Goal: Transaction & Acquisition: Purchase product/service

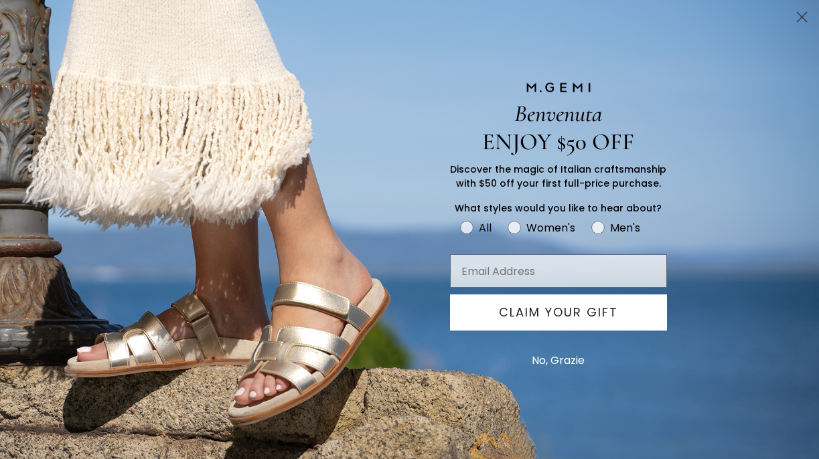
scroll to position [33, 0]
click at [569, 362] on button "No, Grazie" at bounding box center [558, 360] width 66 height 33
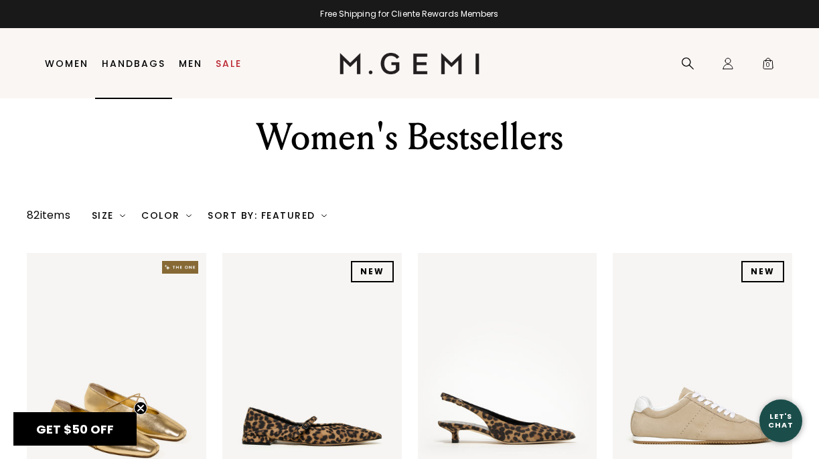
click at [143, 61] on link "Handbags" at bounding box center [134, 63] width 64 height 11
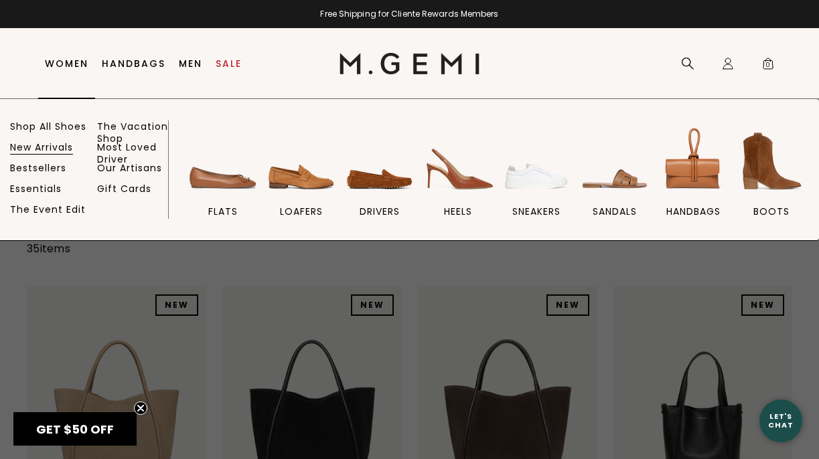
click at [50, 148] on link "New Arrivals" at bounding box center [41, 147] width 63 height 12
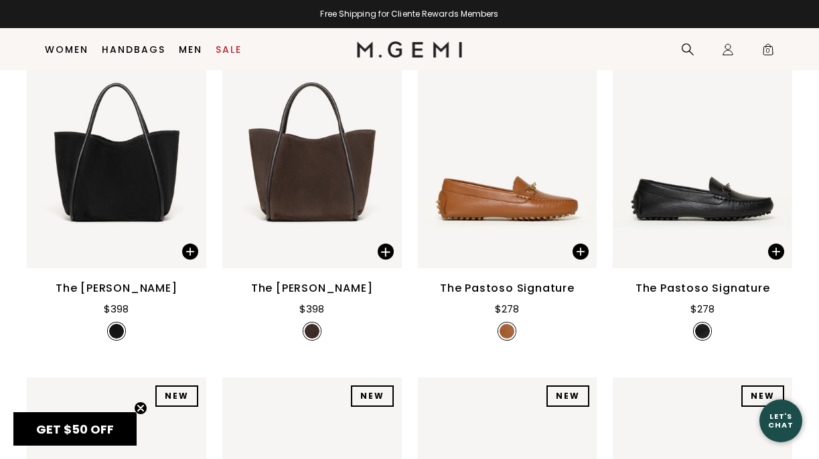
scroll to position [1280, 0]
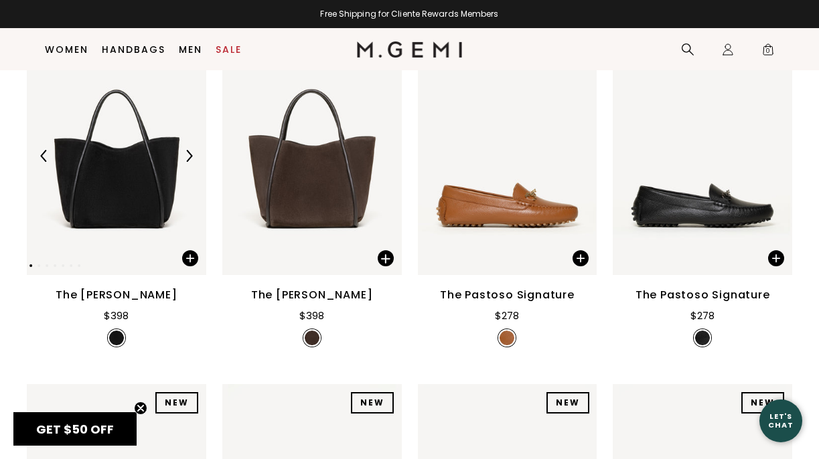
click at [147, 235] on img at bounding box center [116, 155] width 179 height 239
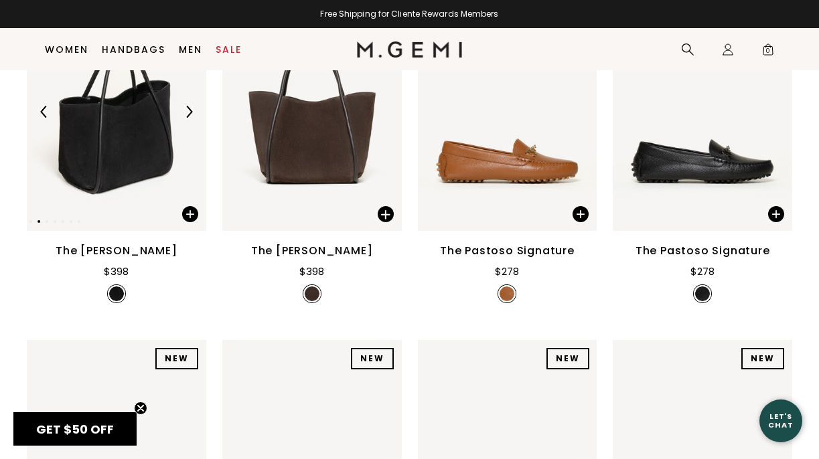
scroll to position [1316, 0]
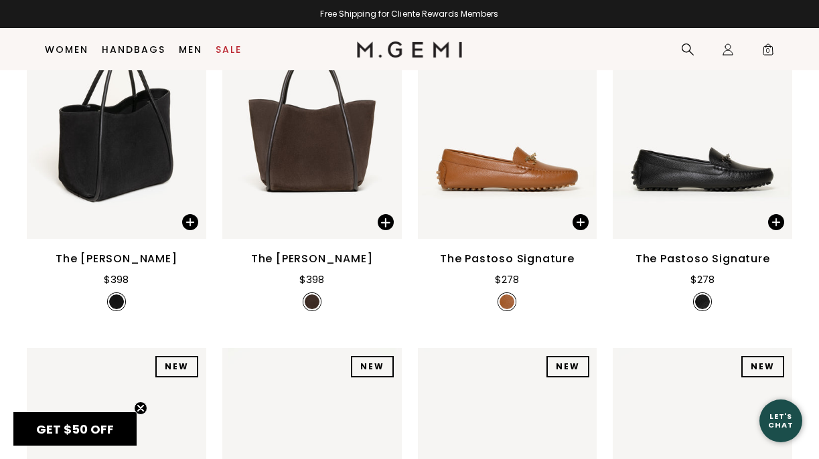
click at [117, 258] on div "The [PERSON_NAME]" at bounding box center [117, 259] width 122 height 16
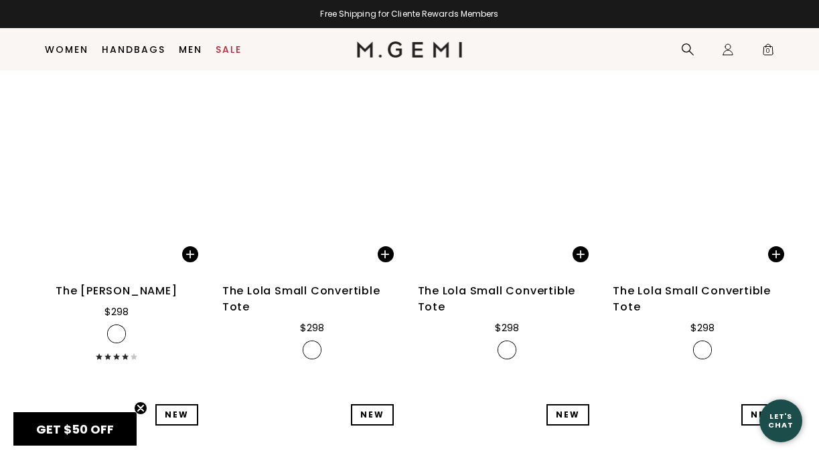
scroll to position [4516, 0]
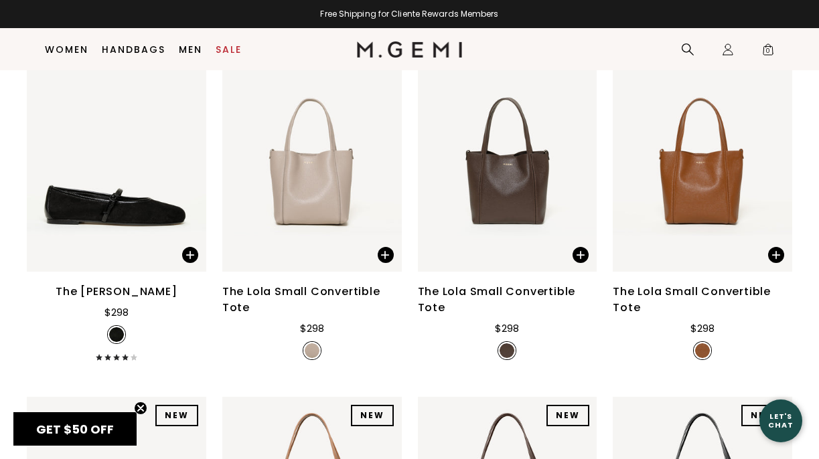
click at [480, 287] on div "The Lola Small Convertible Tote" at bounding box center [507, 300] width 179 height 32
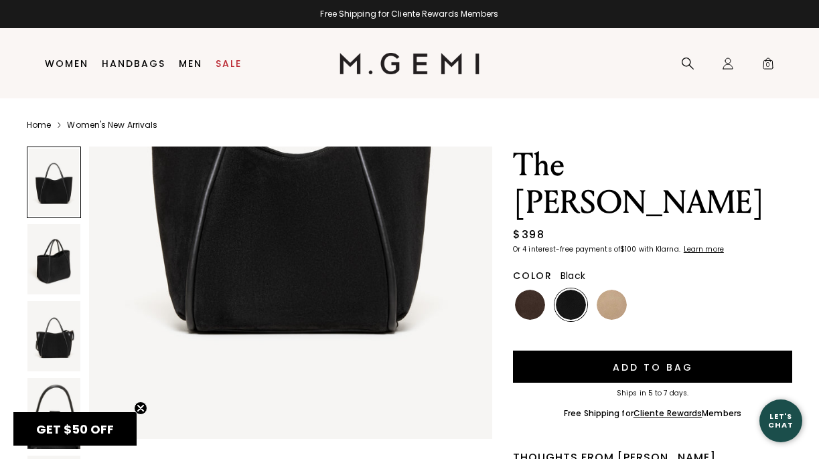
scroll to position [262, 0]
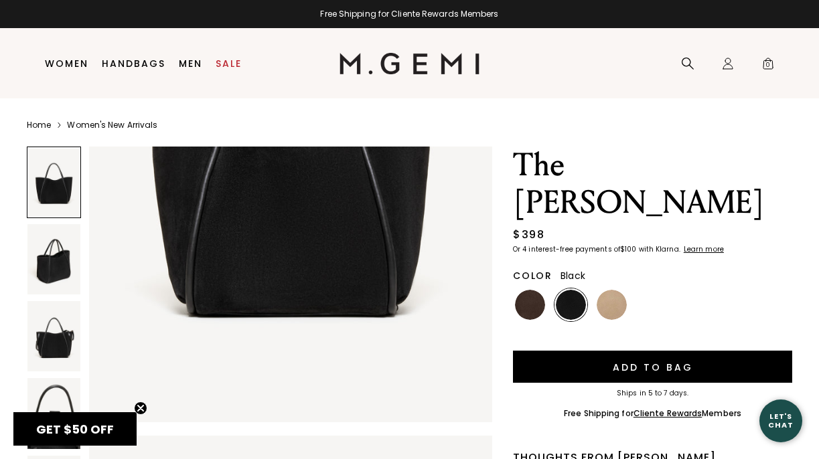
click at [43, 259] on img at bounding box center [53, 259] width 53 height 70
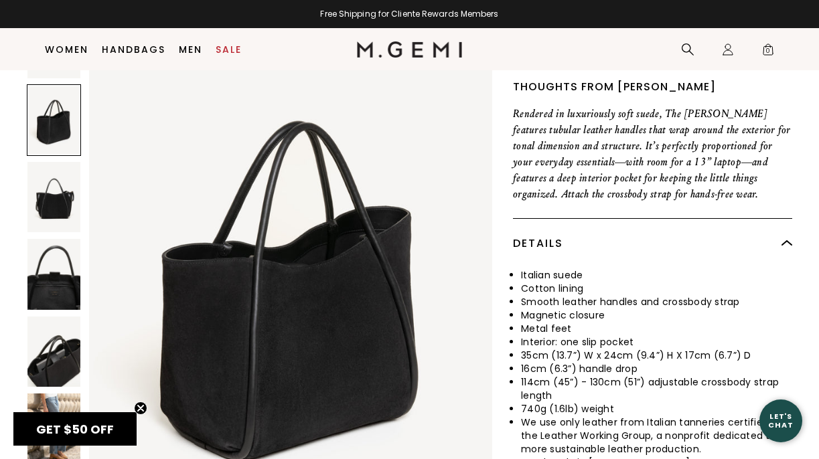
scroll to position [344, 0]
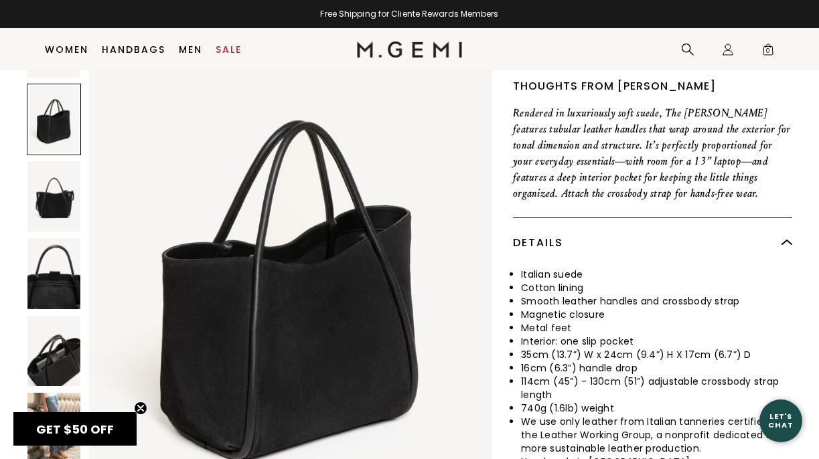
click at [56, 246] on img at bounding box center [53, 274] width 53 height 70
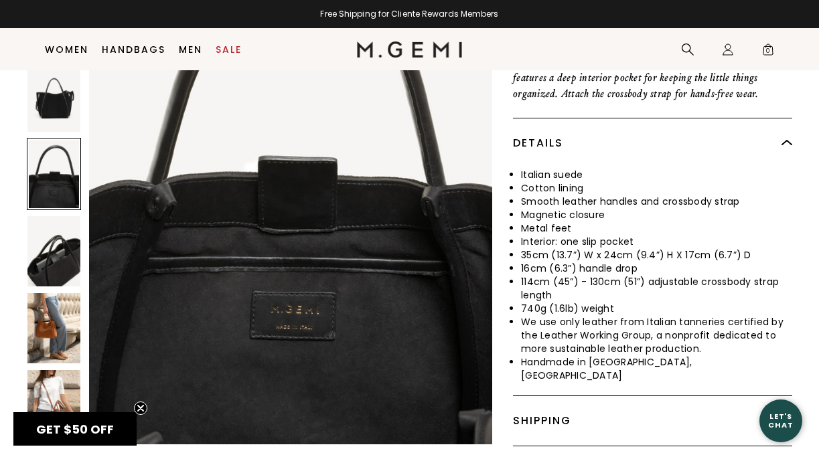
scroll to position [444, 0]
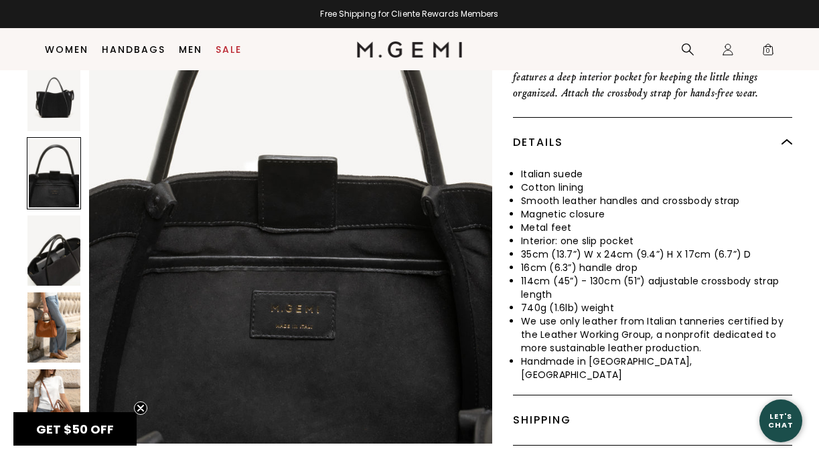
click at [63, 293] on img at bounding box center [53, 328] width 53 height 70
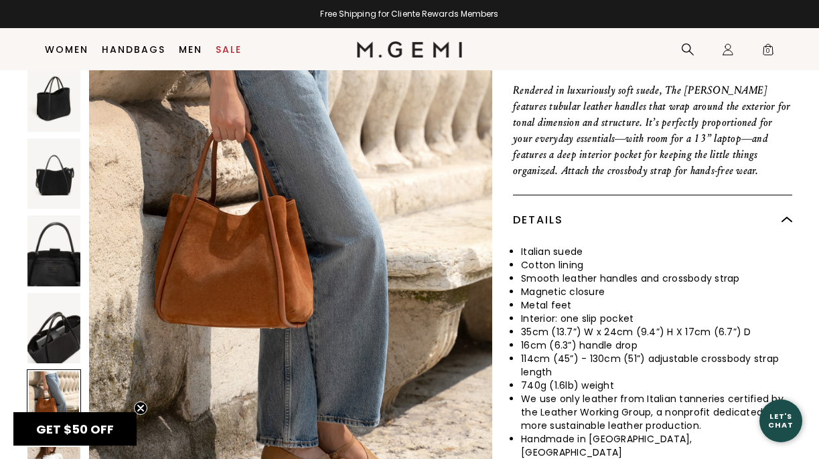
scroll to position [361, 0]
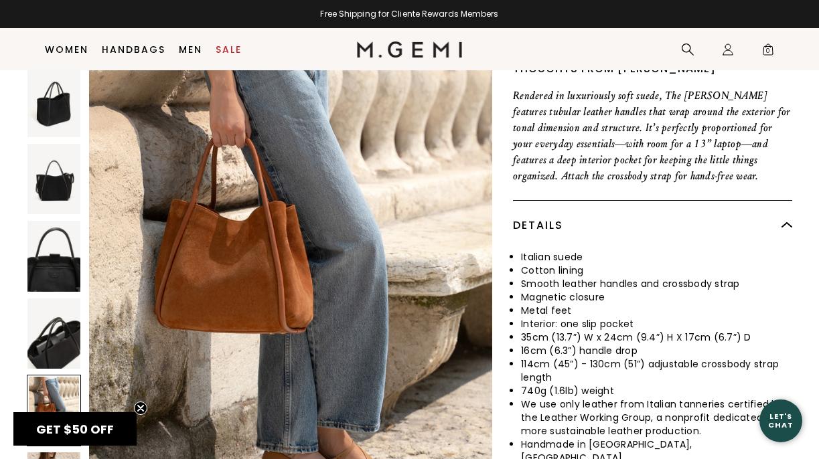
click at [64, 375] on div at bounding box center [54, 411] width 54 height 72
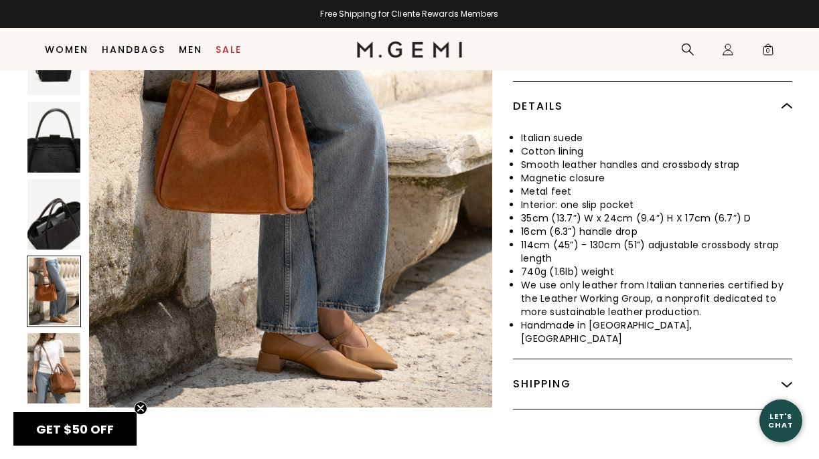
scroll to position [484, 0]
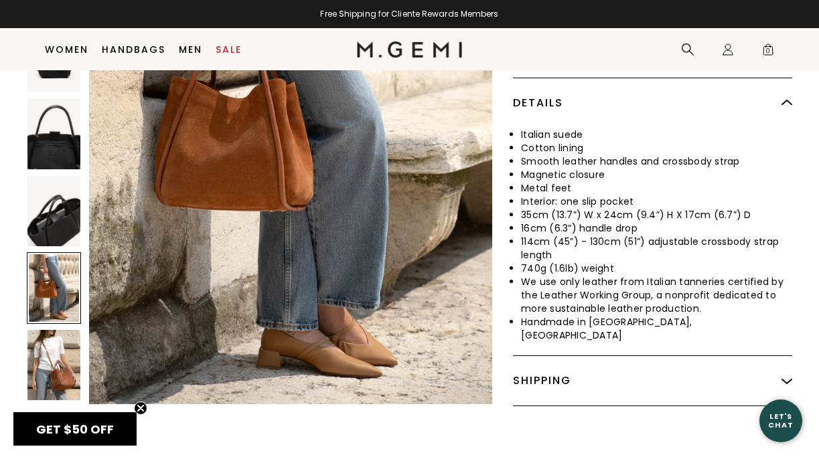
click at [68, 338] on img at bounding box center [53, 365] width 53 height 70
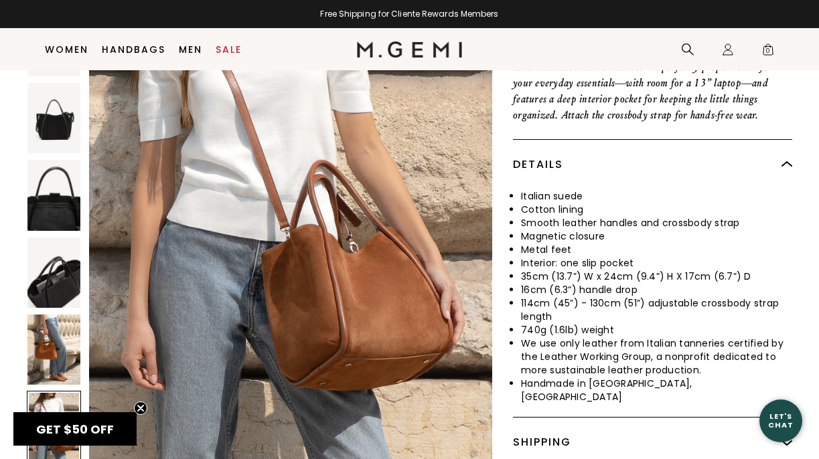
scroll to position [421, 0]
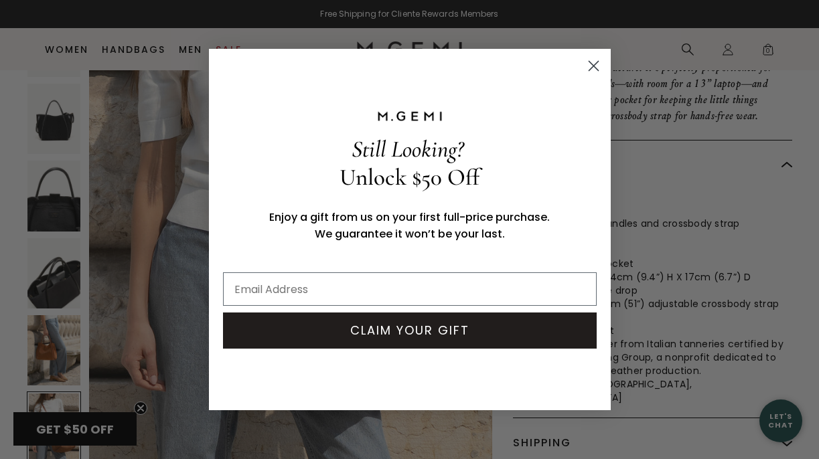
click at [598, 65] on circle "Close dialog" at bounding box center [593, 66] width 22 height 22
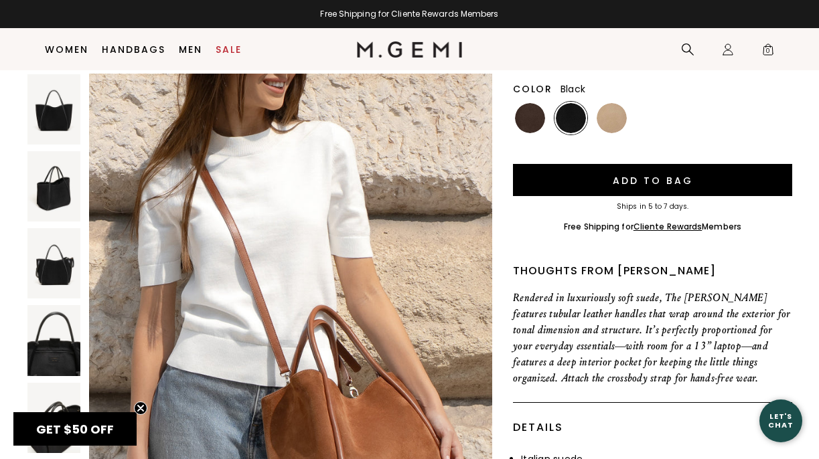
scroll to position [147, 0]
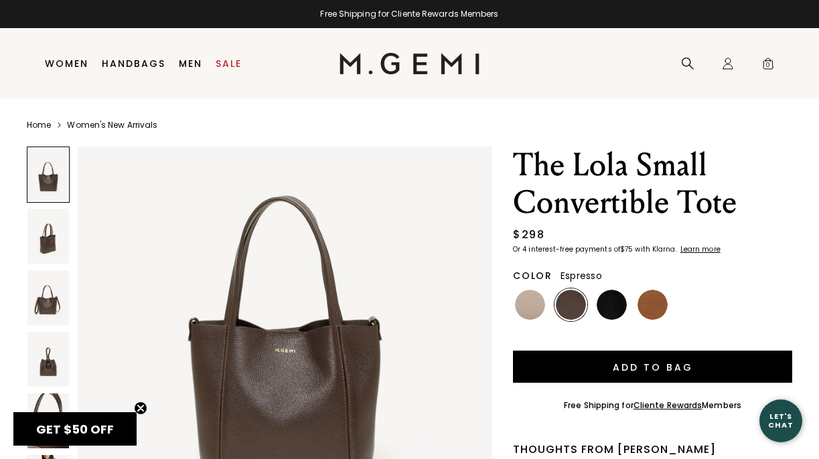
scroll to position [106, 0]
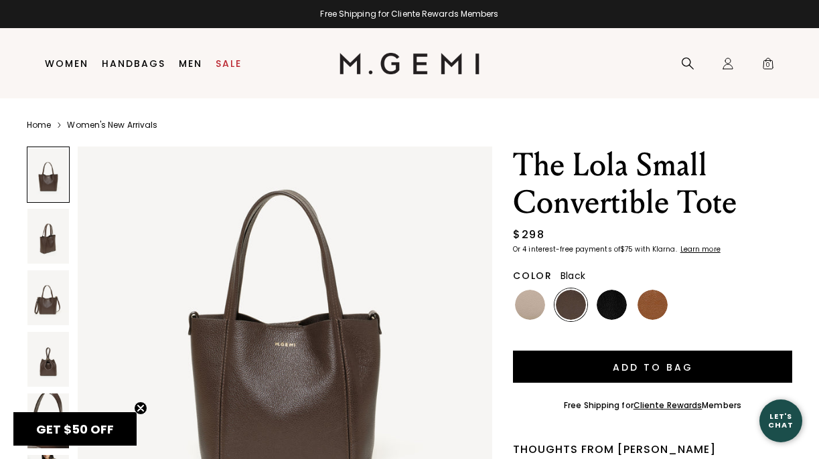
click at [617, 303] on img at bounding box center [612, 305] width 30 height 30
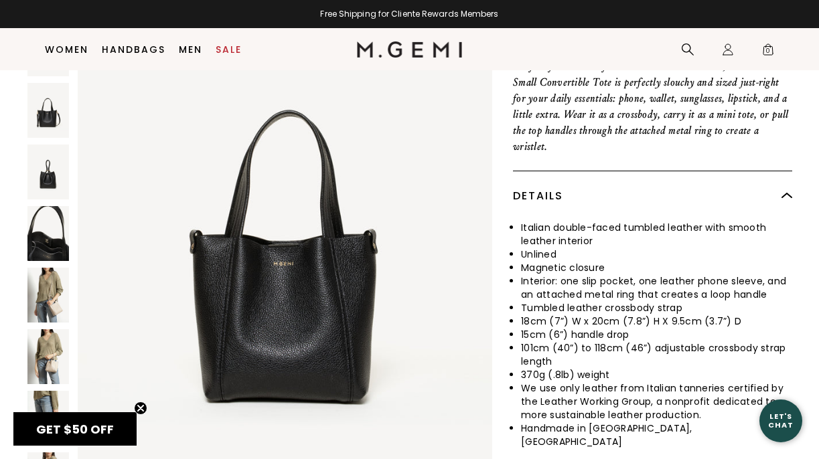
scroll to position [384, 0]
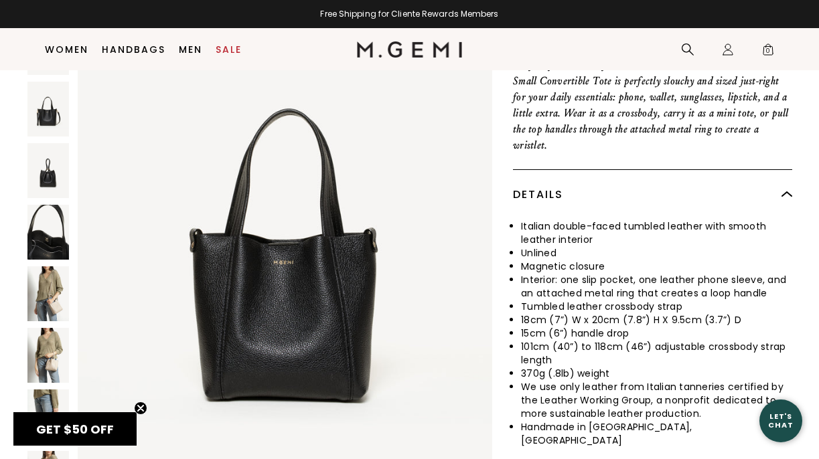
click at [50, 332] on img at bounding box center [48, 355] width 42 height 55
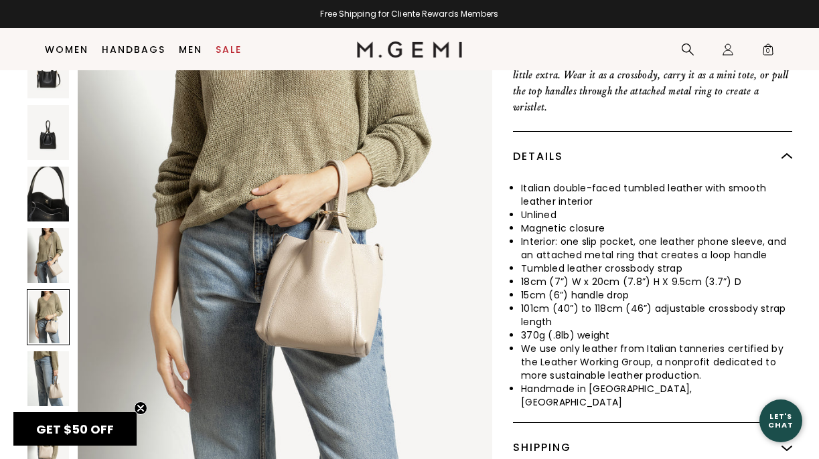
scroll to position [425, 0]
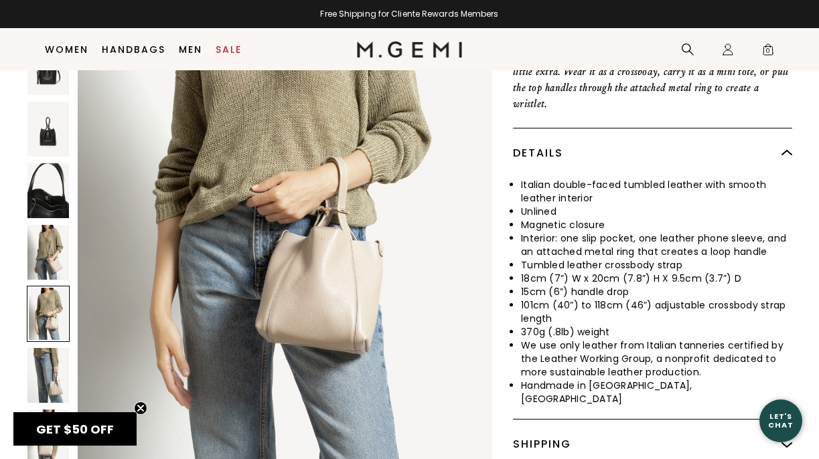
click at [55, 224] on img at bounding box center [48, 251] width 42 height 55
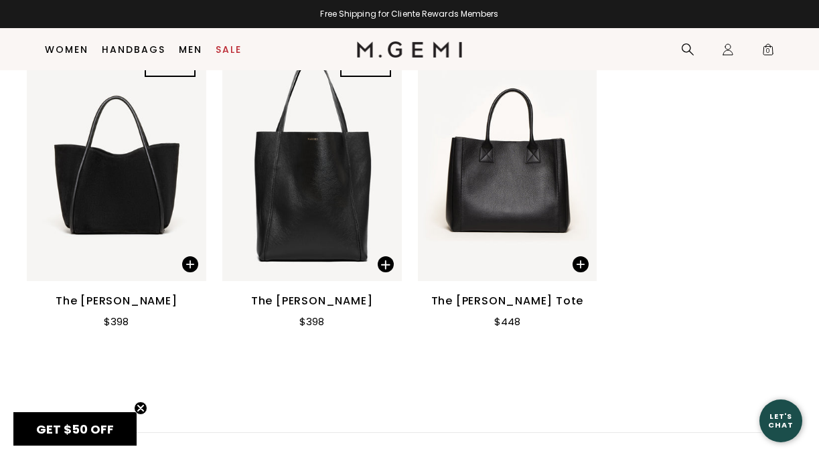
scroll to position [1861, 0]
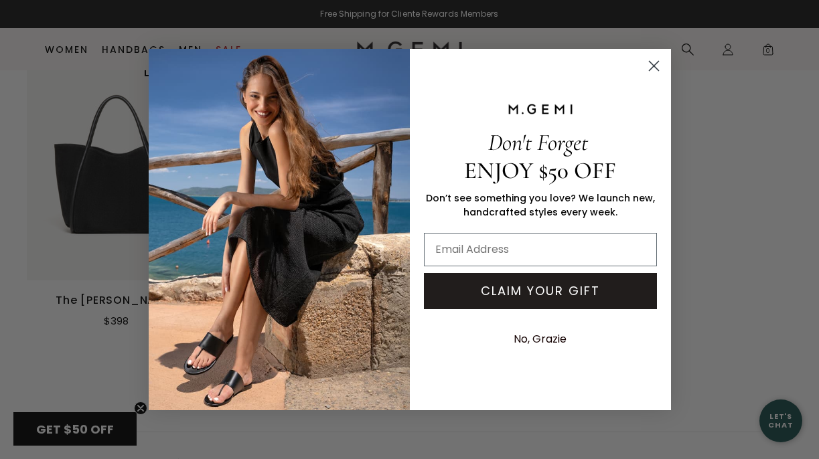
click at [655, 58] on circle "Close dialog" at bounding box center [653, 66] width 22 height 22
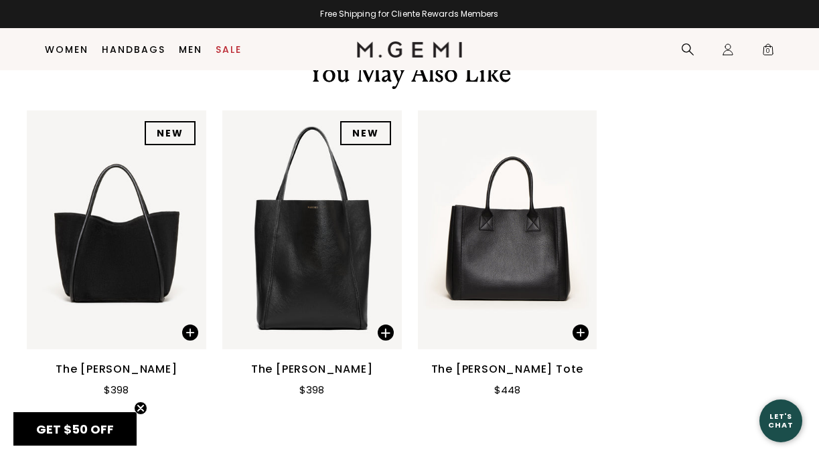
scroll to position [1796, 0]
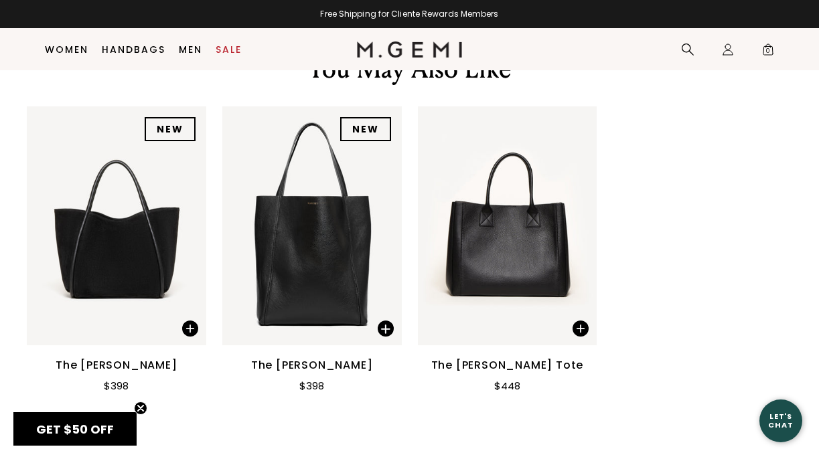
click at [136, 358] on div "The [PERSON_NAME]" at bounding box center [117, 366] width 122 height 16
